Goal: Task Accomplishment & Management: Complete application form

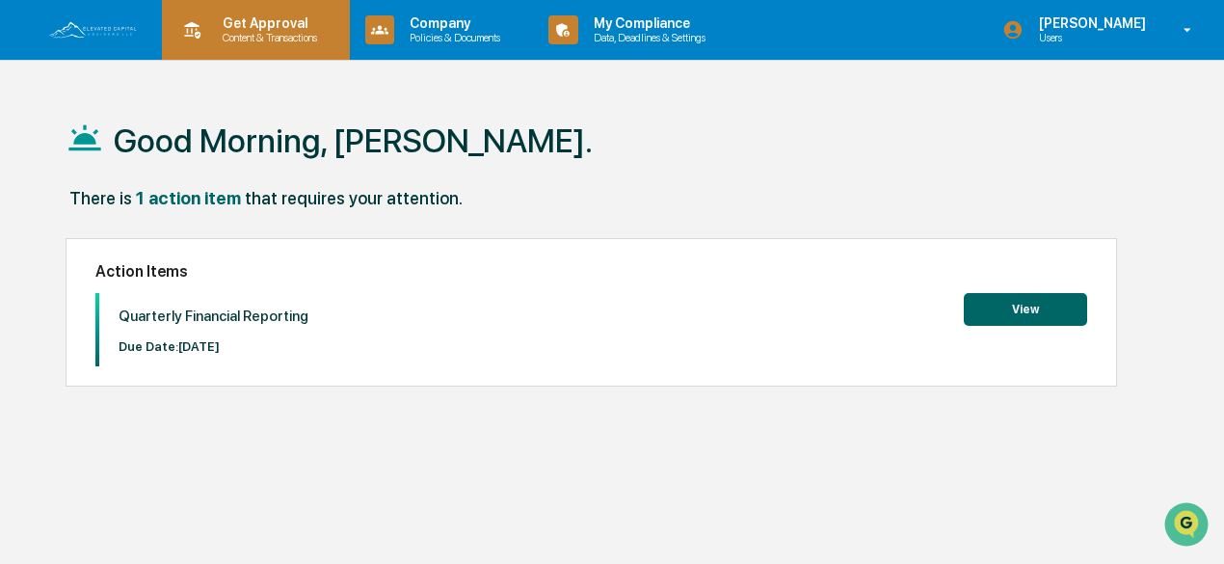
click at [271, 28] on p "Get Approval" at bounding box center [267, 22] width 120 height 15
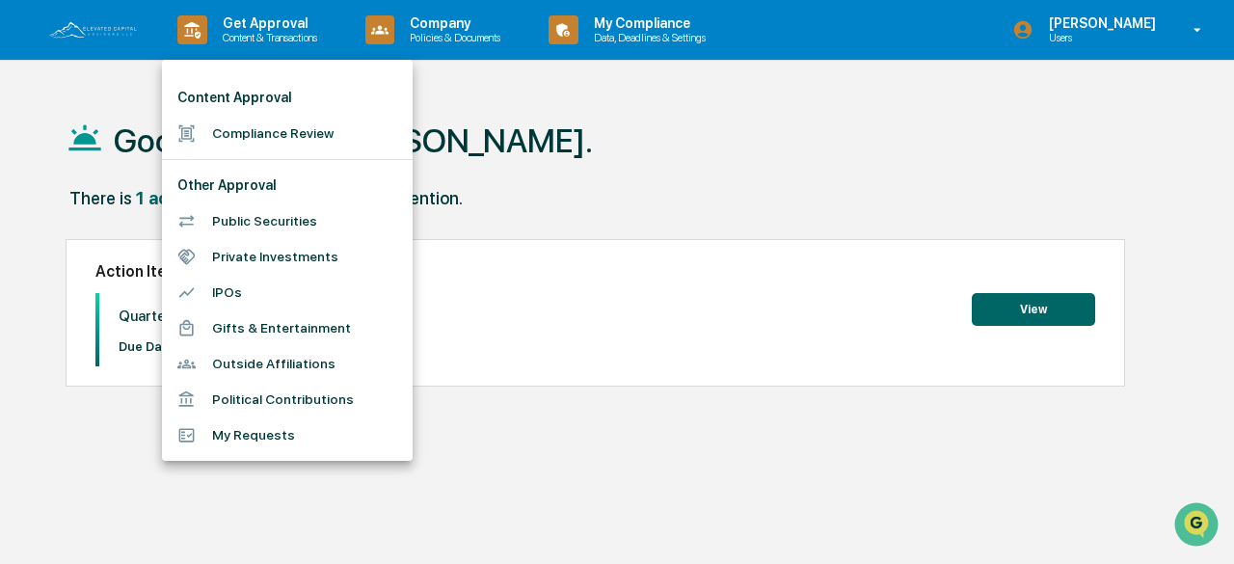
click at [254, 126] on li "Compliance Review" at bounding box center [287, 134] width 251 height 36
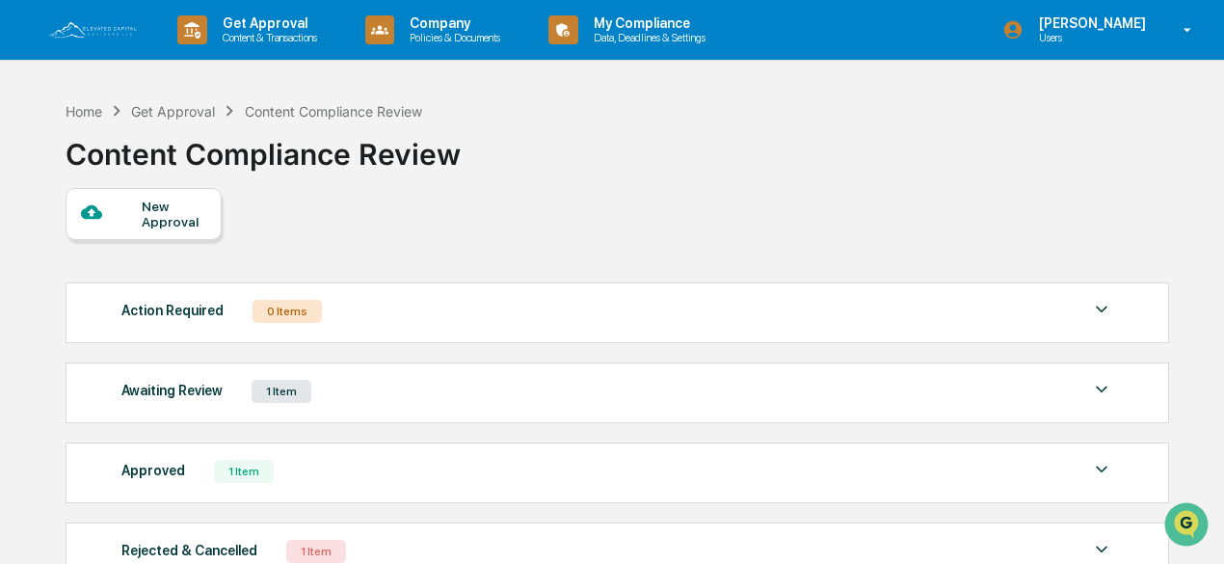
click at [275, 390] on div "1 Item" at bounding box center [282, 391] width 60 height 23
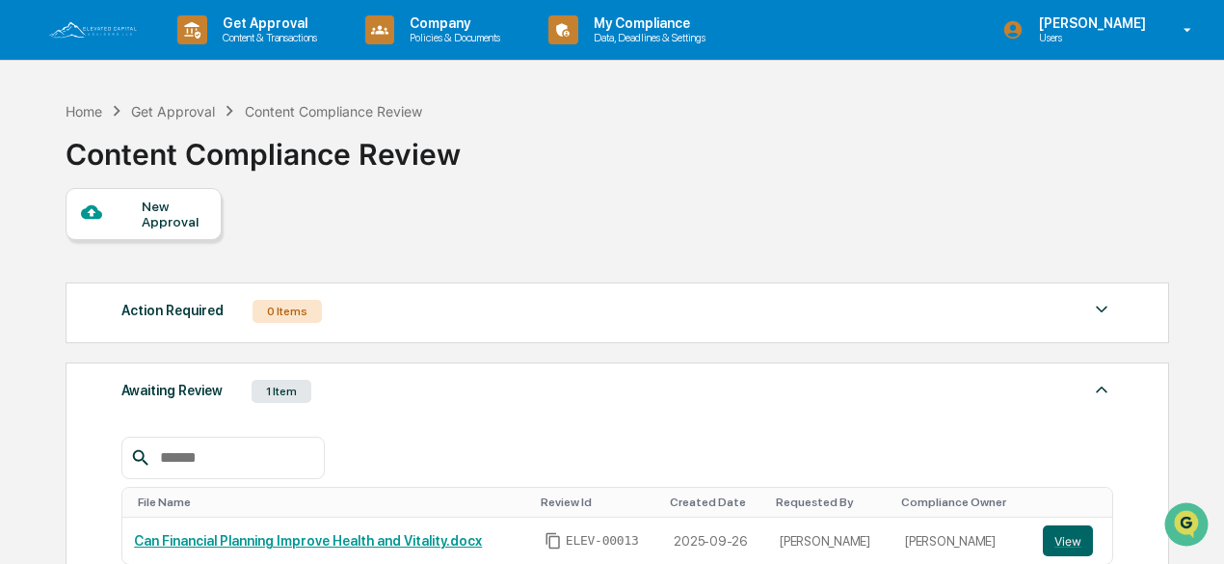
scroll to position [96, 0]
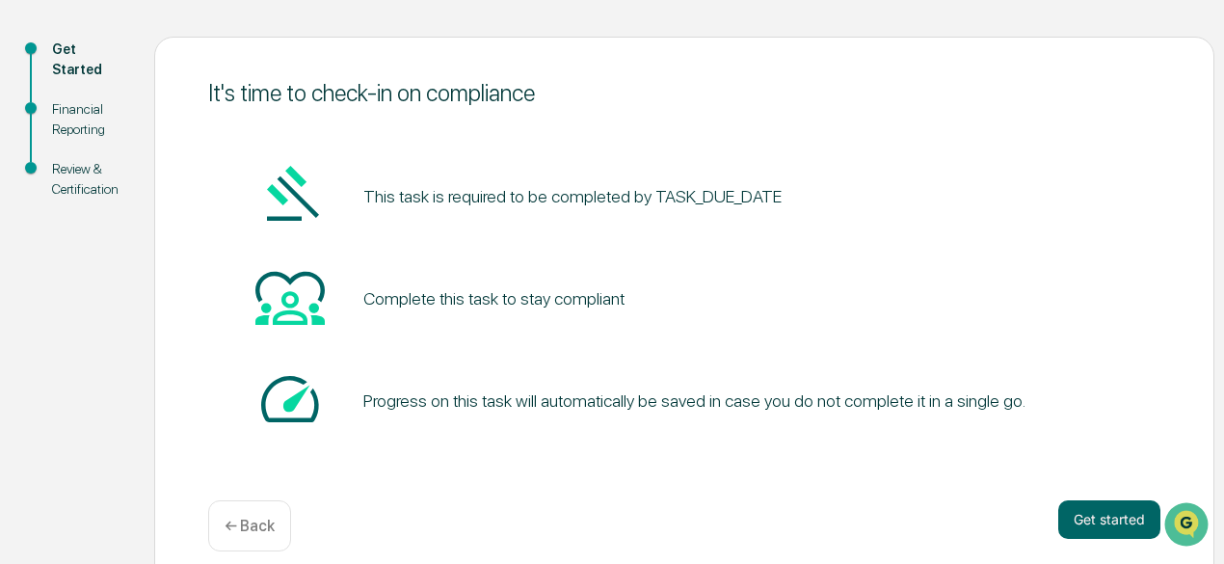
scroll to position [212, 0]
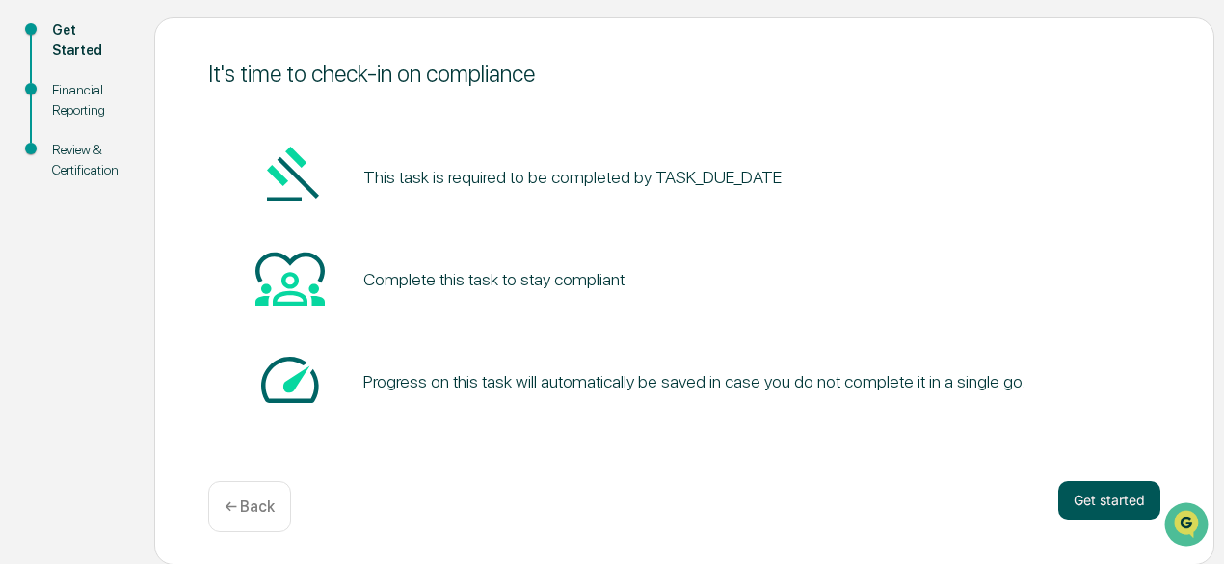
click at [1102, 494] on button "Get started" at bounding box center [1109, 500] width 102 height 39
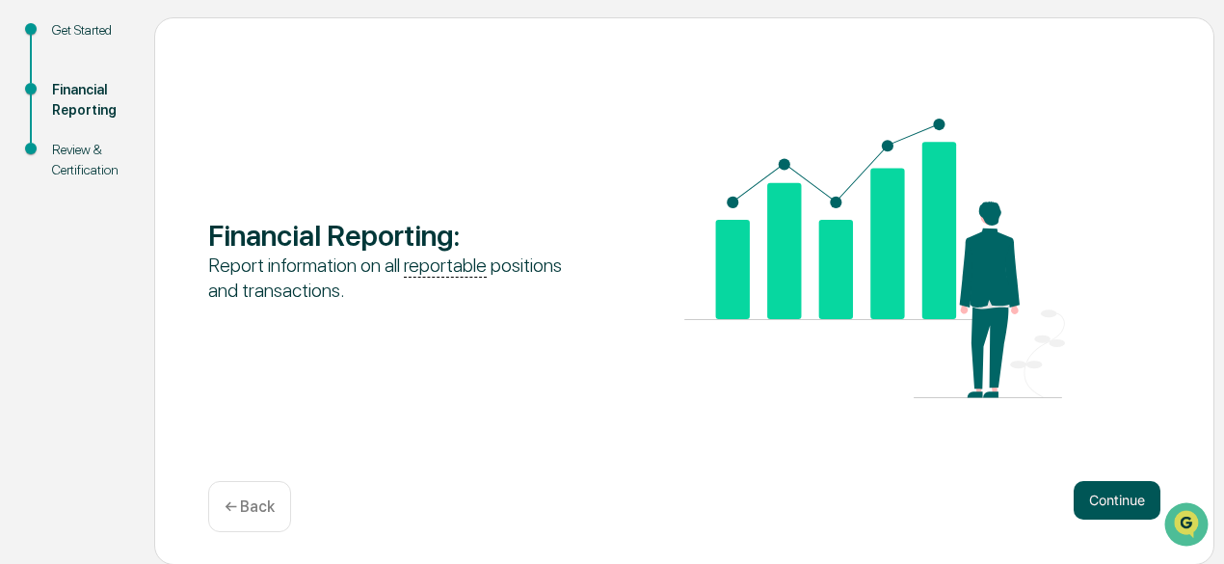
click at [1110, 497] on button "Continue" at bounding box center [1117, 500] width 87 height 39
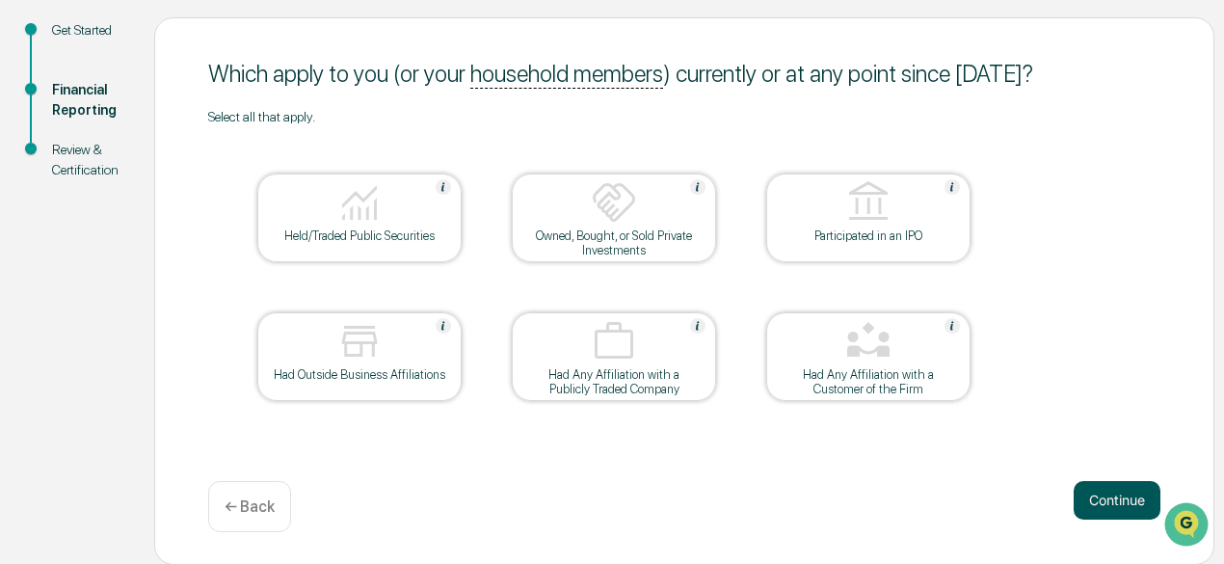
click at [1091, 493] on button "Continue" at bounding box center [1117, 500] width 87 height 39
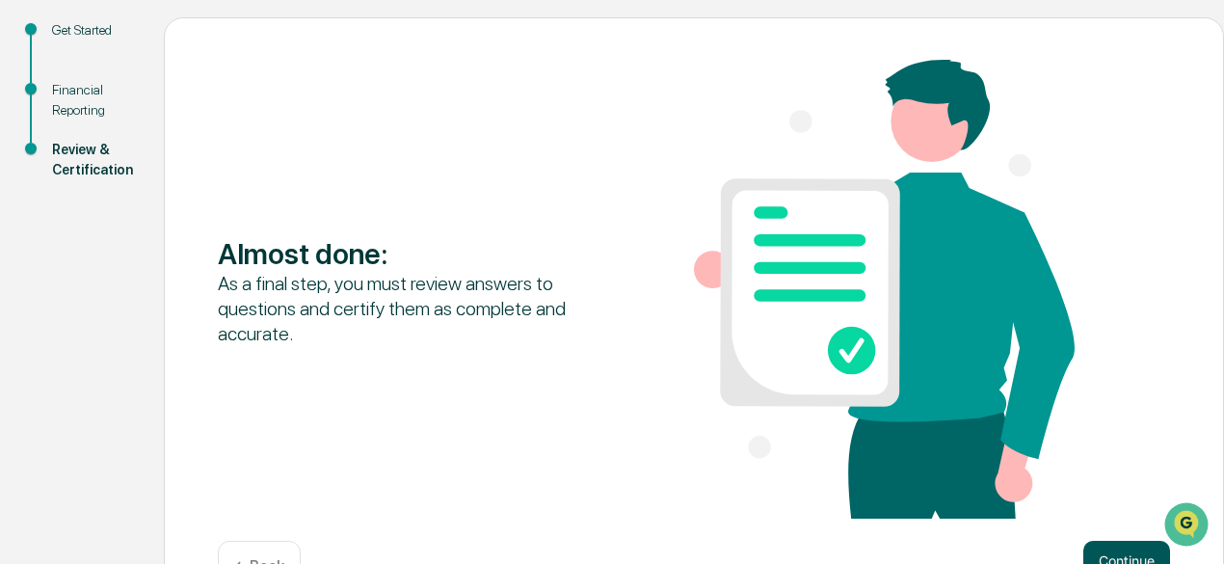
click at [1090, 549] on button "Continue" at bounding box center [1126, 560] width 87 height 39
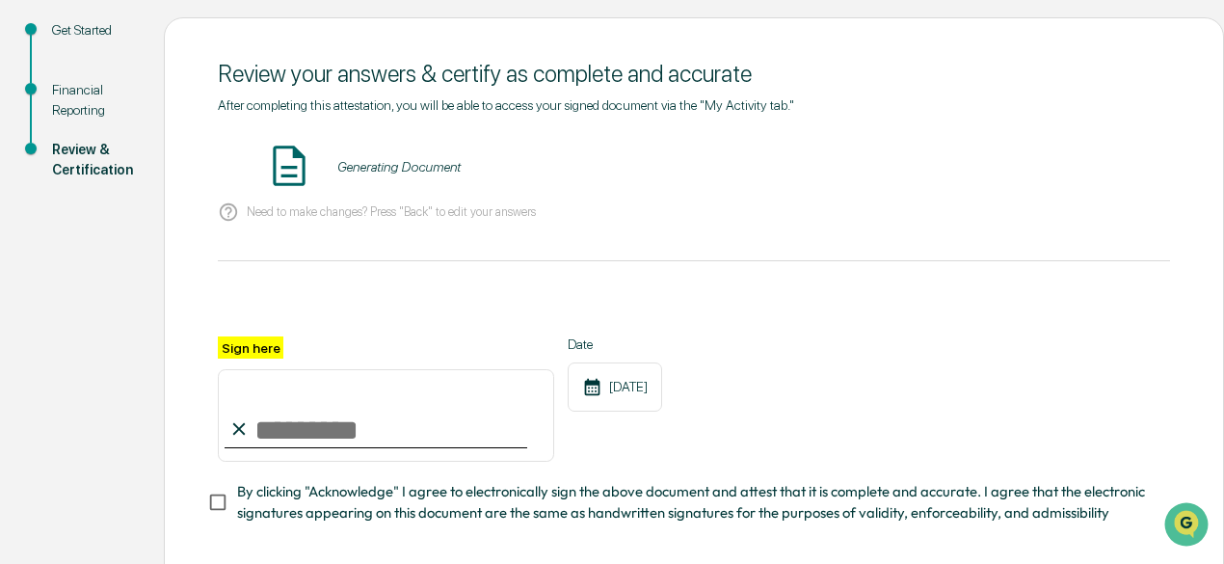
click at [251, 431] on input "Sign here" at bounding box center [386, 415] width 336 height 93
type input "**********"
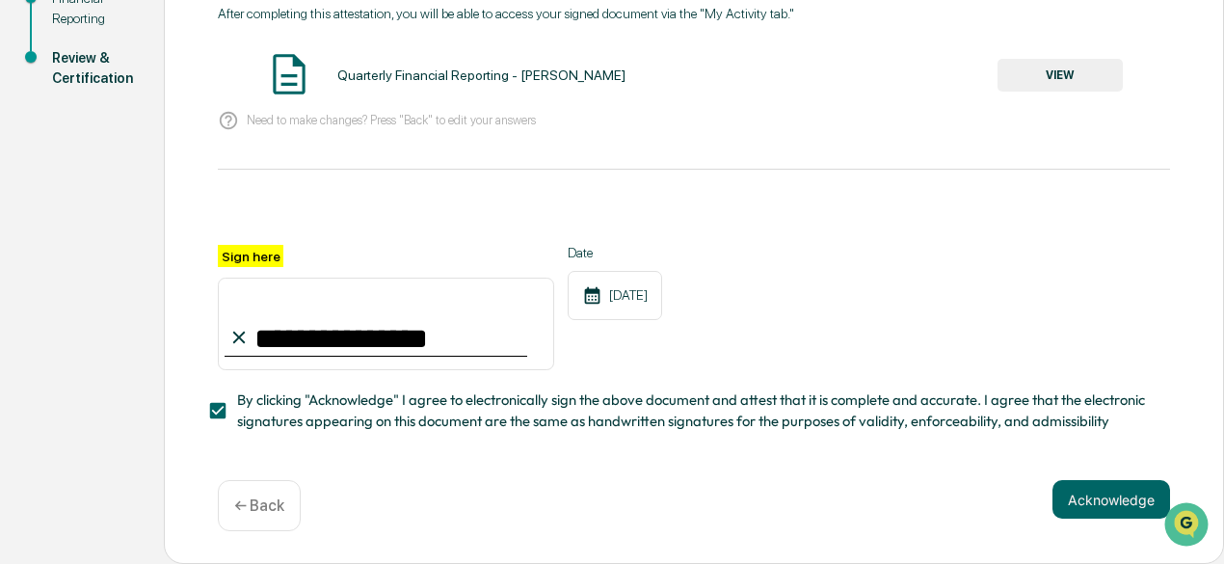
scroll to position [310, 0]
click at [1078, 491] on button "Acknowledge" at bounding box center [1112, 499] width 118 height 39
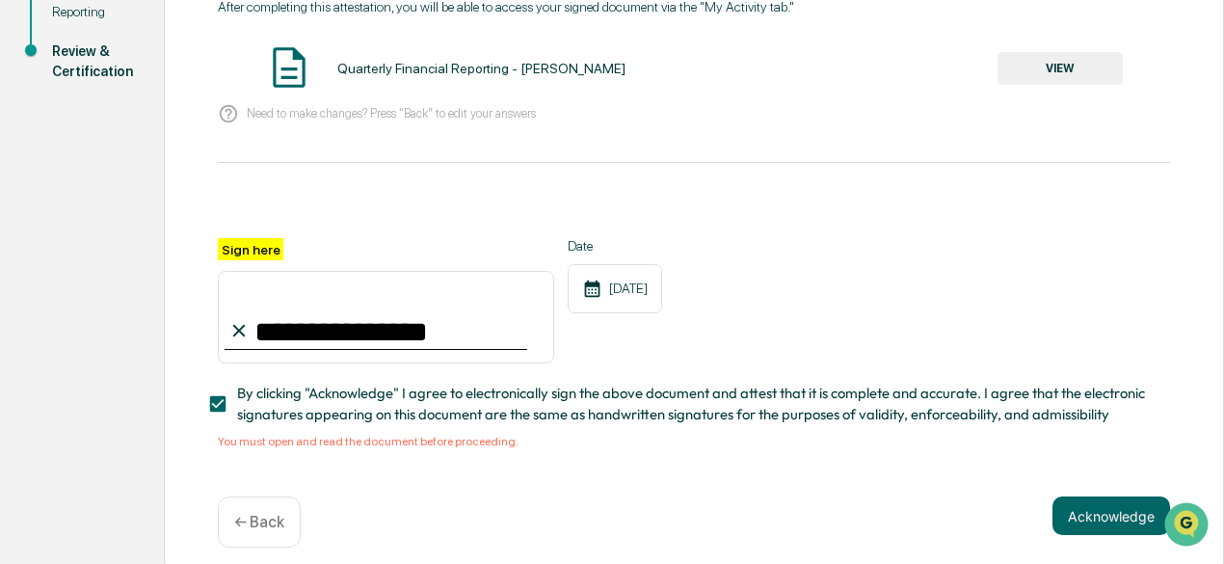
click at [306, 455] on div "**********" at bounding box center [694, 238] width 952 height 479
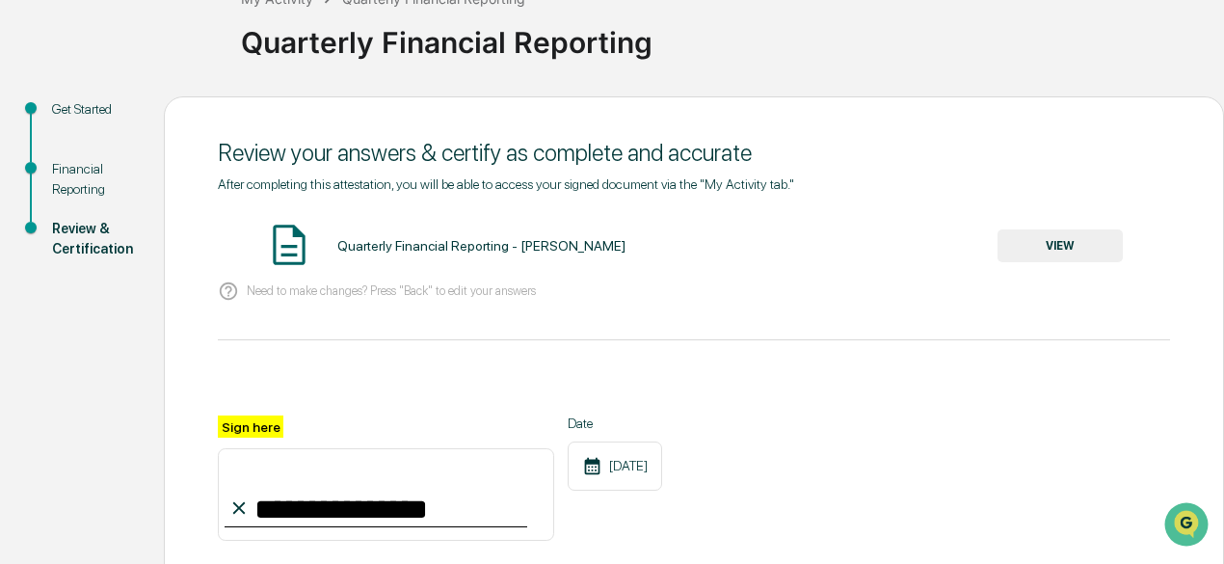
scroll to position [118, 0]
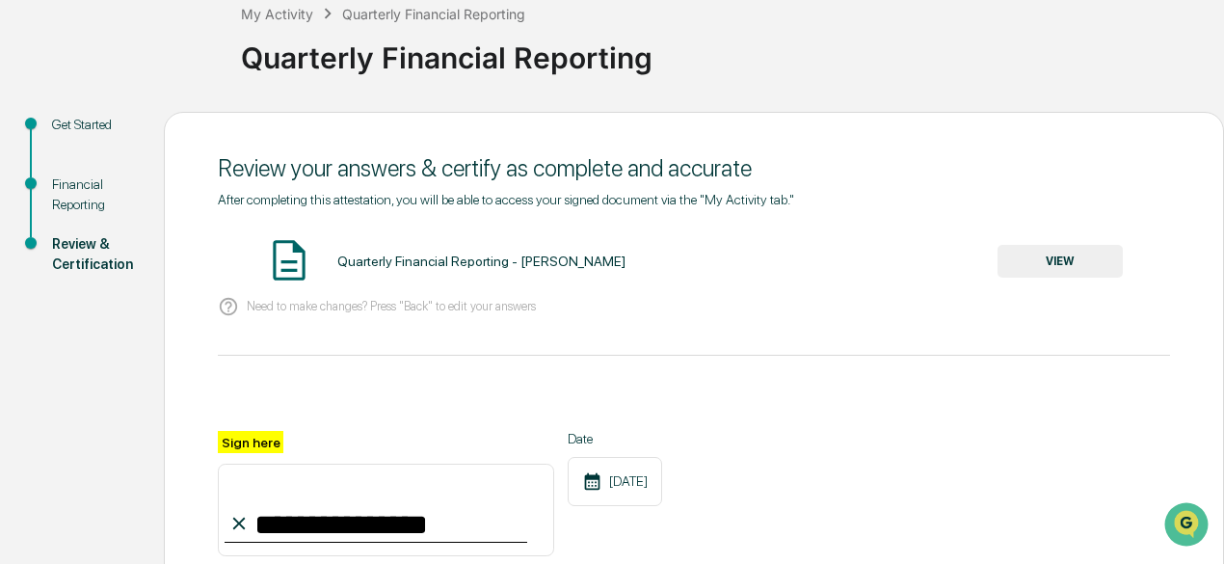
click at [425, 258] on div "Quarterly Financial Reporting - [PERSON_NAME]" at bounding box center [481, 261] width 288 height 15
click at [1046, 261] on button "VIEW" at bounding box center [1060, 261] width 125 height 33
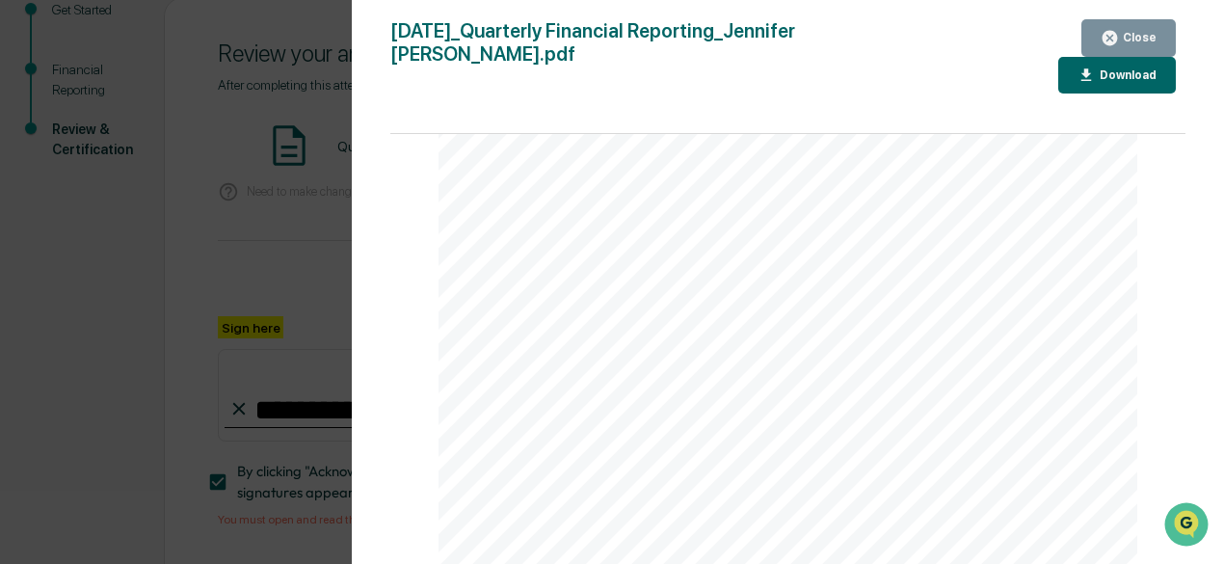
scroll to position [334, 0]
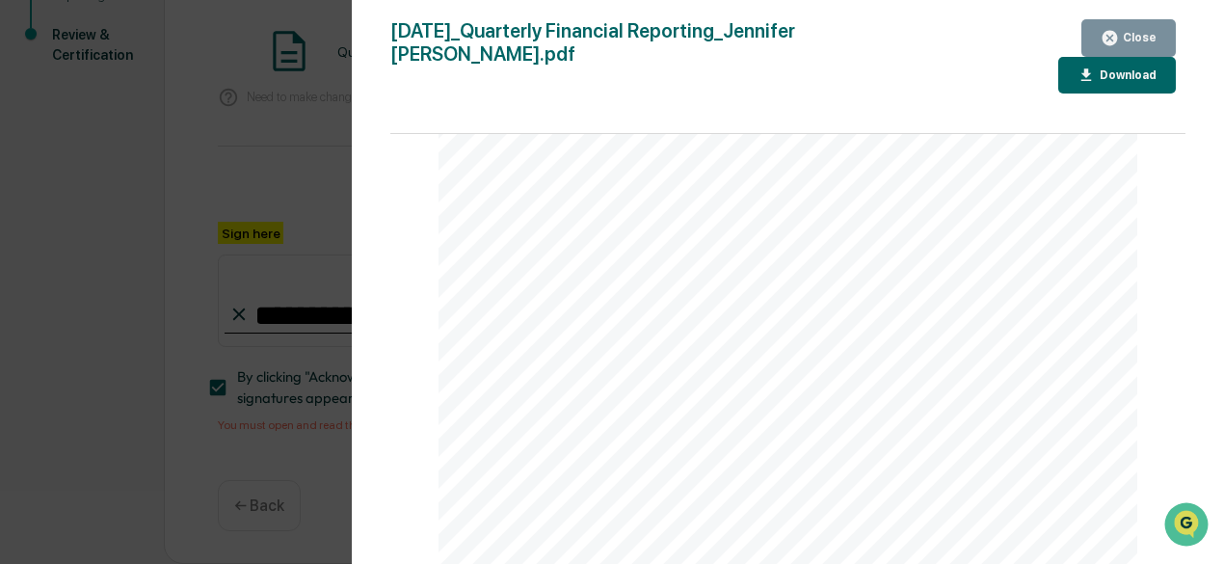
click at [1119, 32] on icon "button" at bounding box center [1110, 38] width 18 height 18
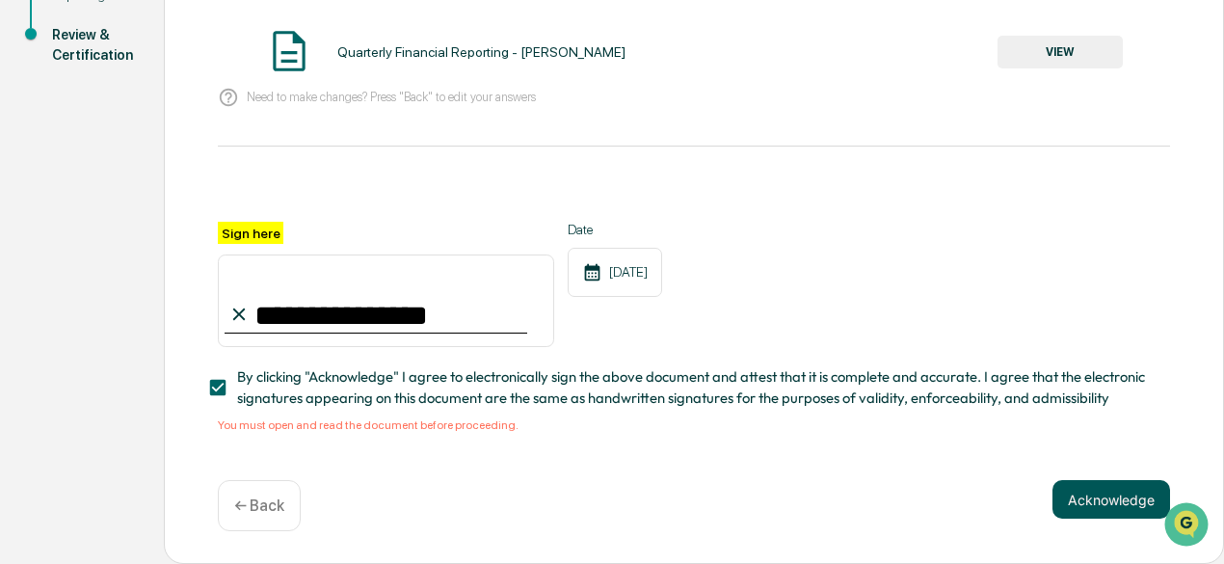
click at [1090, 501] on button "Acknowledge" at bounding box center [1112, 499] width 118 height 39
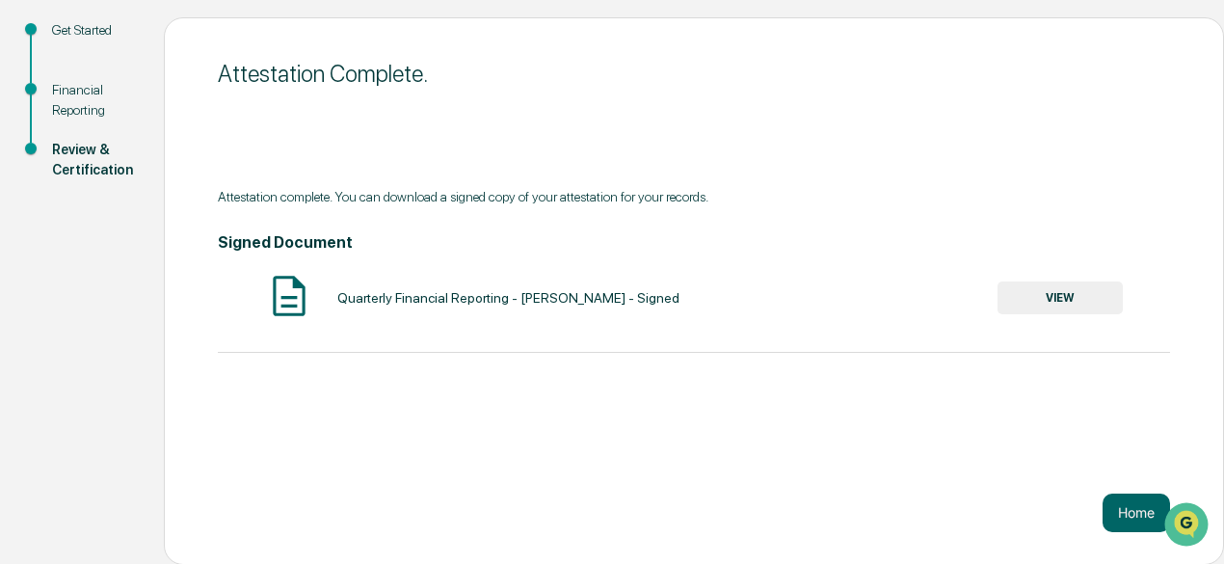
click at [1141, 533] on div "Attestation Complete. Attestation complete. You can download a signed copy of y…" at bounding box center [694, 291] width 1060 height 548
click at [1115, 504] on button "Home" at bounding box center [1136, 513] width 67 height 39
